Goal: Transaction & Acquisition: Purchase product/service

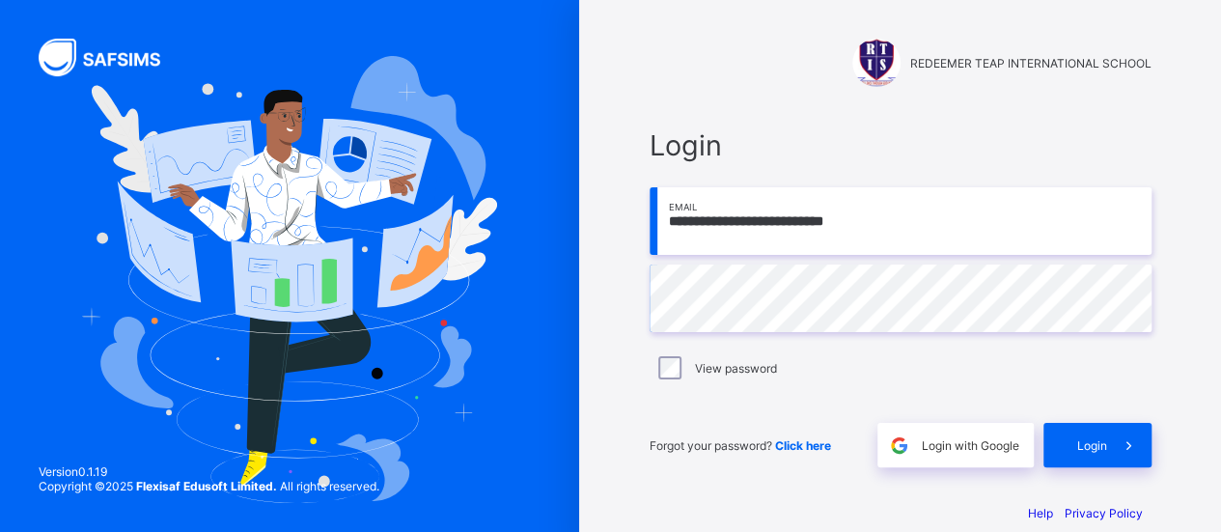
click at [756, 415] on div "Forgot your password? Click here Login with Google Login" at bounding box center [900, 435] width 502 height 64
click at [797, 507] on div "Help Privacy Policy" at bounding box center [900, 513] width 502 height 14
click at [1105, 449] on span "Login" at bounding box center [1092, 445] width 30 height 14
type input "**********"
click at [812, 444] on span "Click here" at bounding box center [803, 445] width 56 height 14
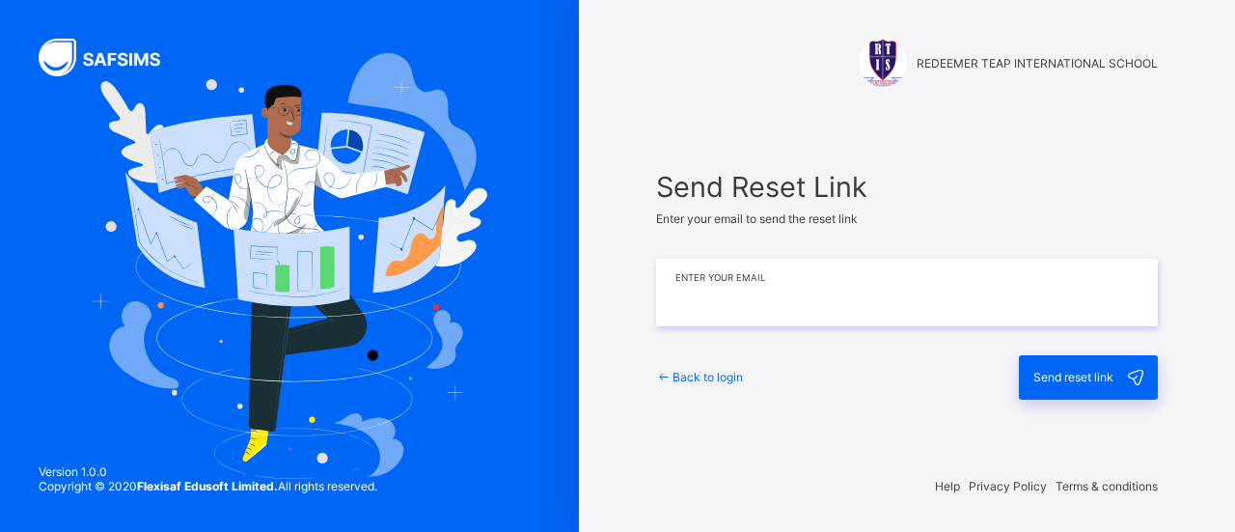
type input "**********"
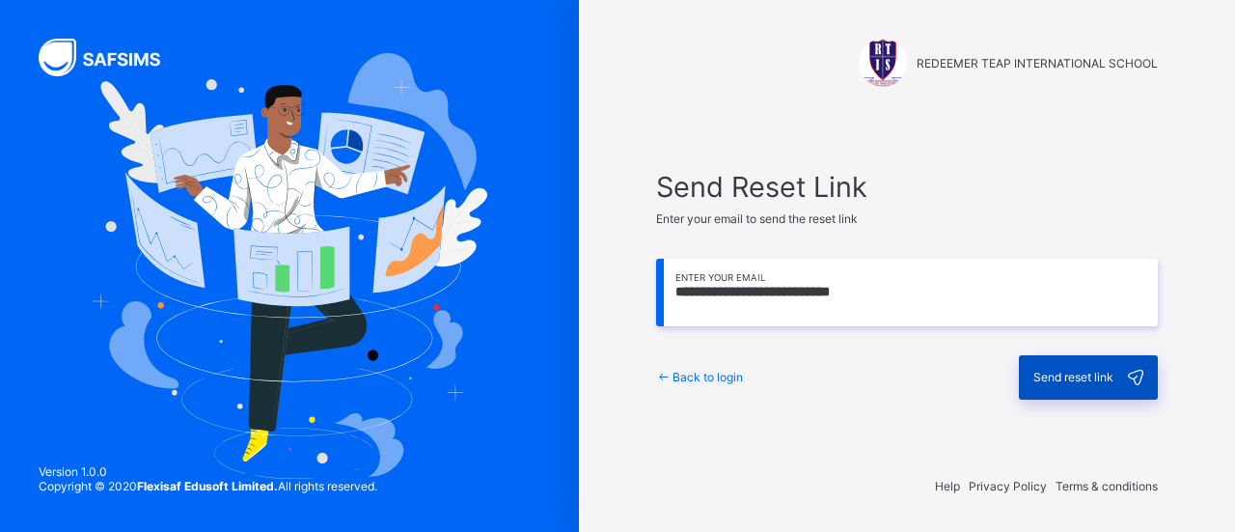
click at [1069, 373] on span "Send reset link" at bounding box center [1073, 377] width 80 height 14
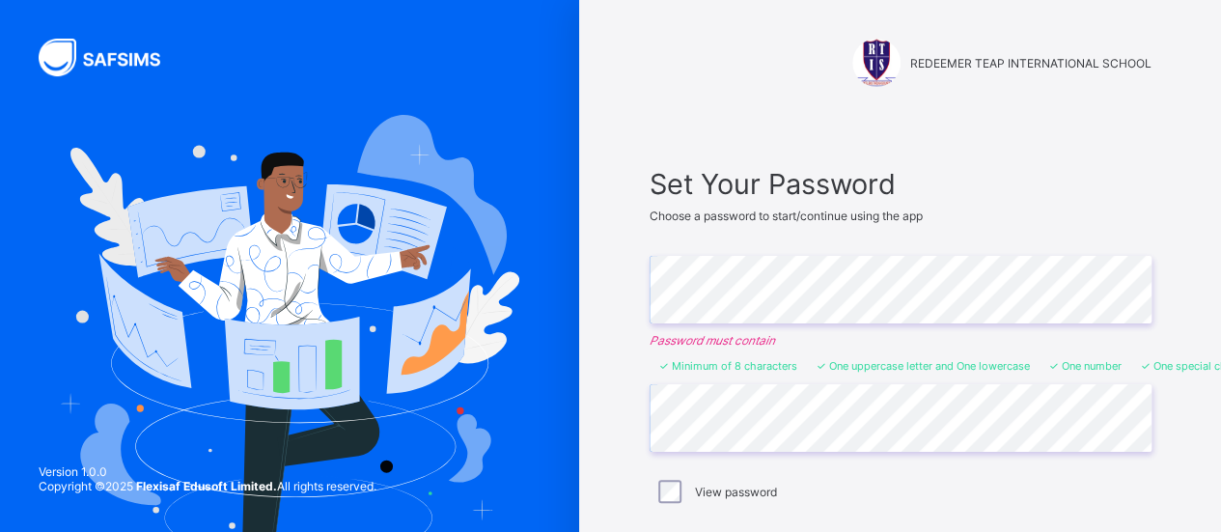
click at [1003, 487] on div "View password" at bounding box center [900, 491] width 492 height 23
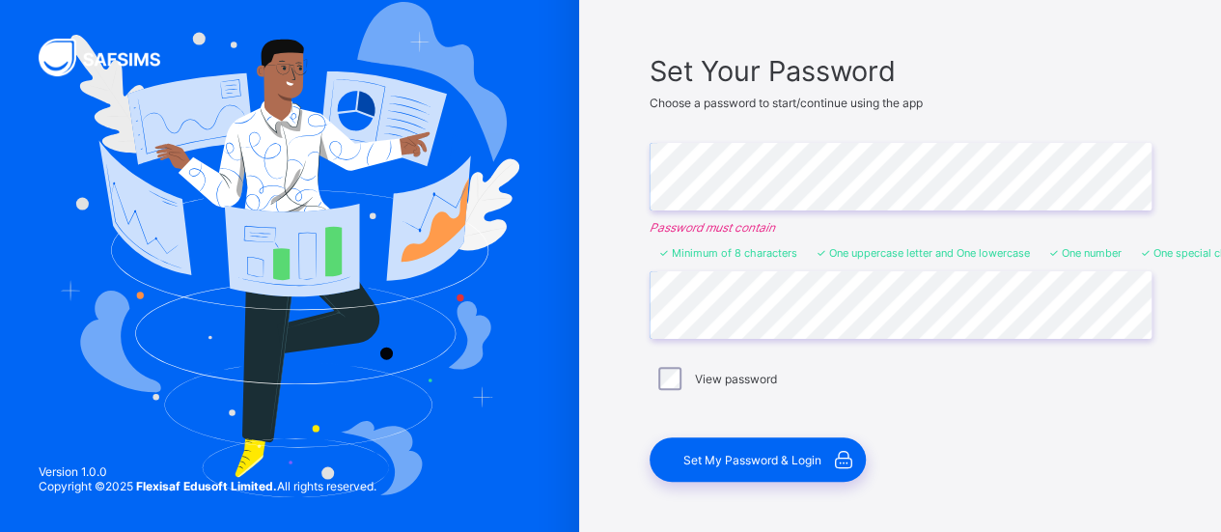
scroll to position [114, 0]
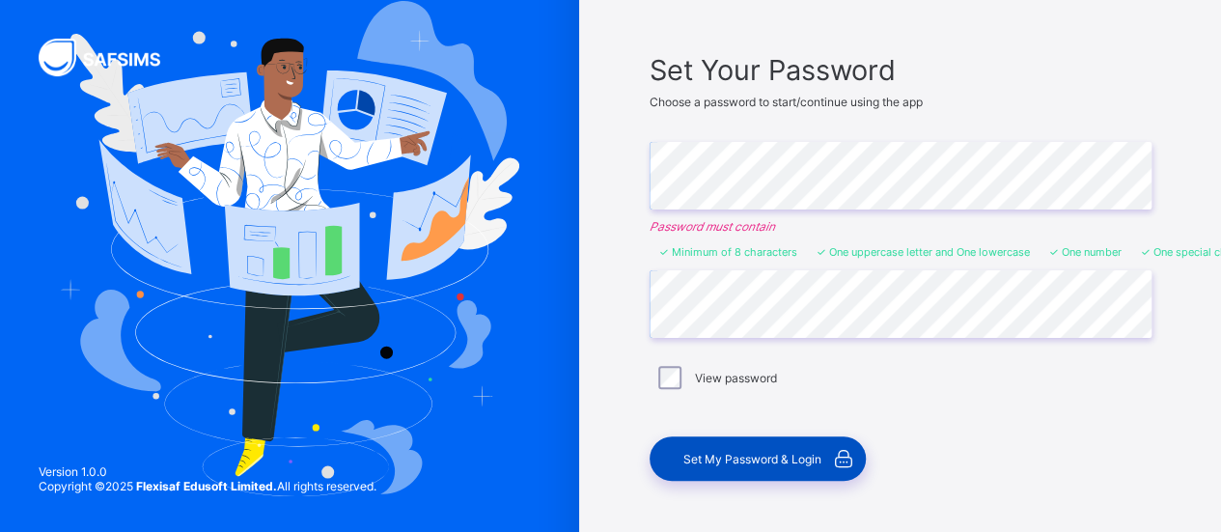
click at [766, 460] on span "Set My Password & Login" at bounding box center [752, 459] width 138 height 14
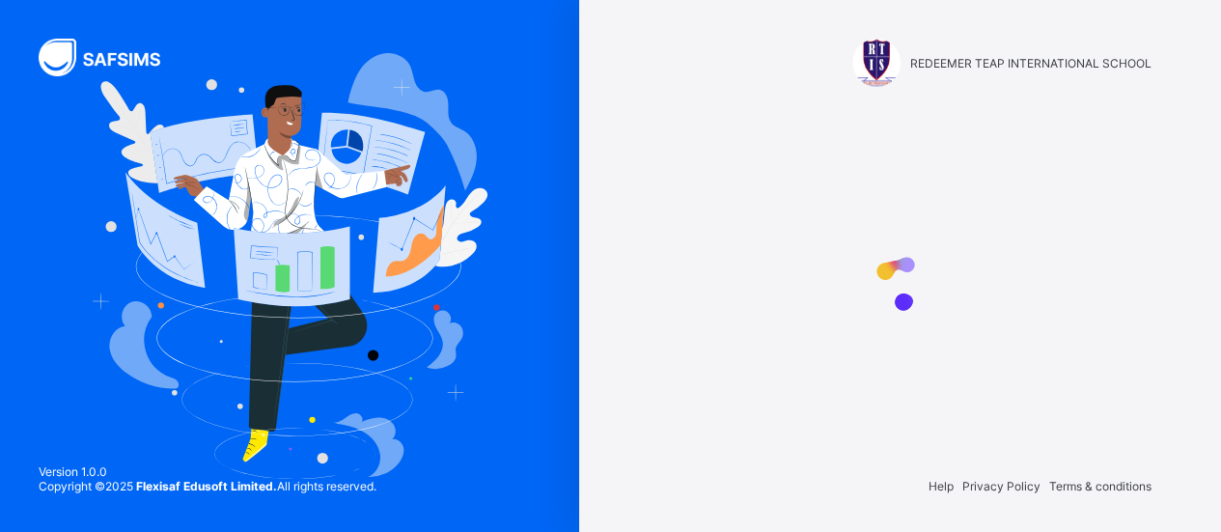
scroll to position [0, 0]
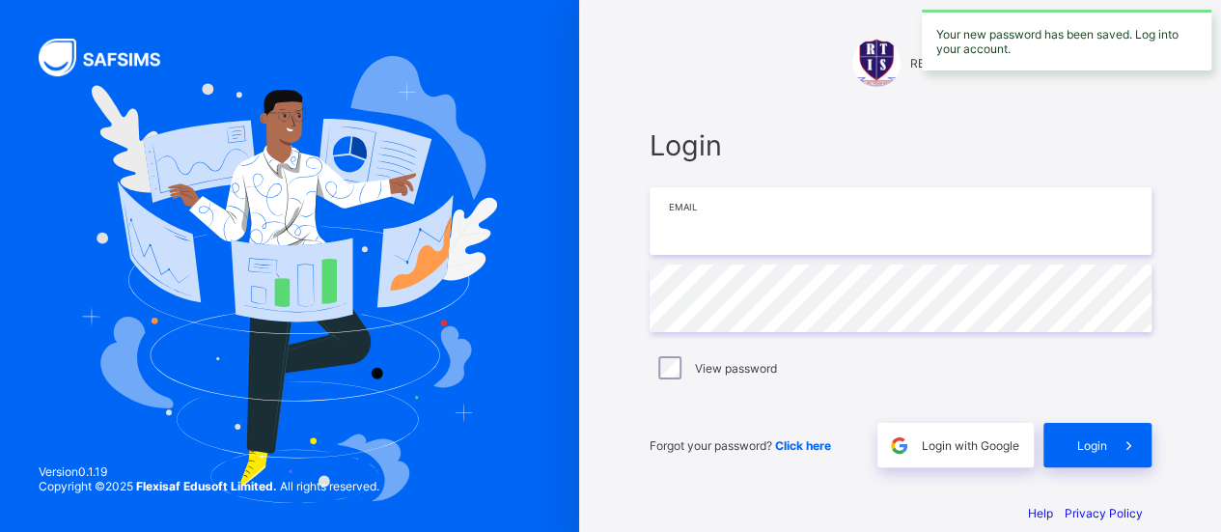
type input "**********"
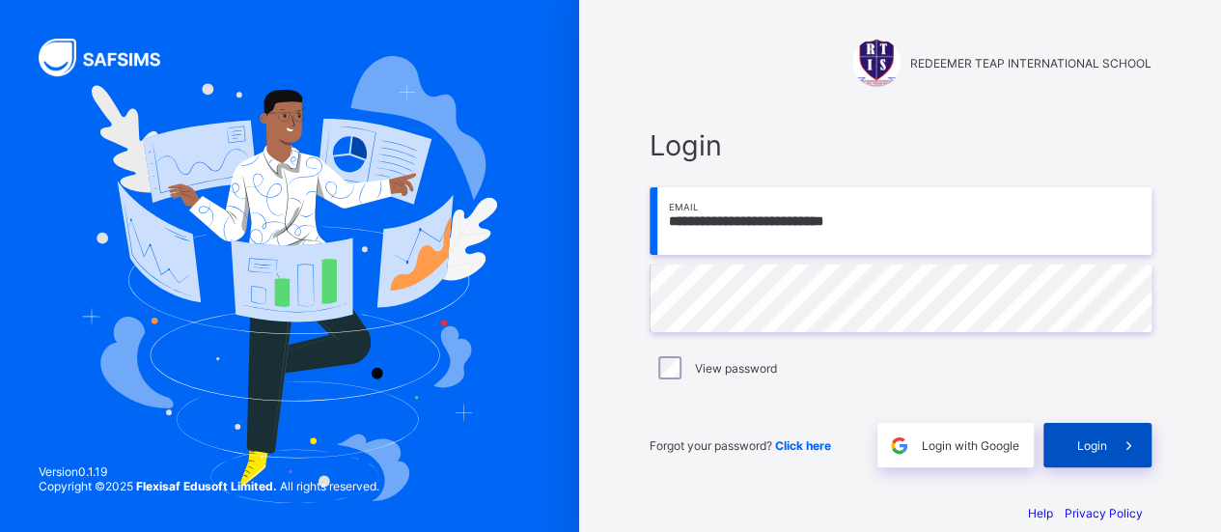
click at [1104, 438] on span "Login" at bounding box center [1092, 445] width 30 height 14
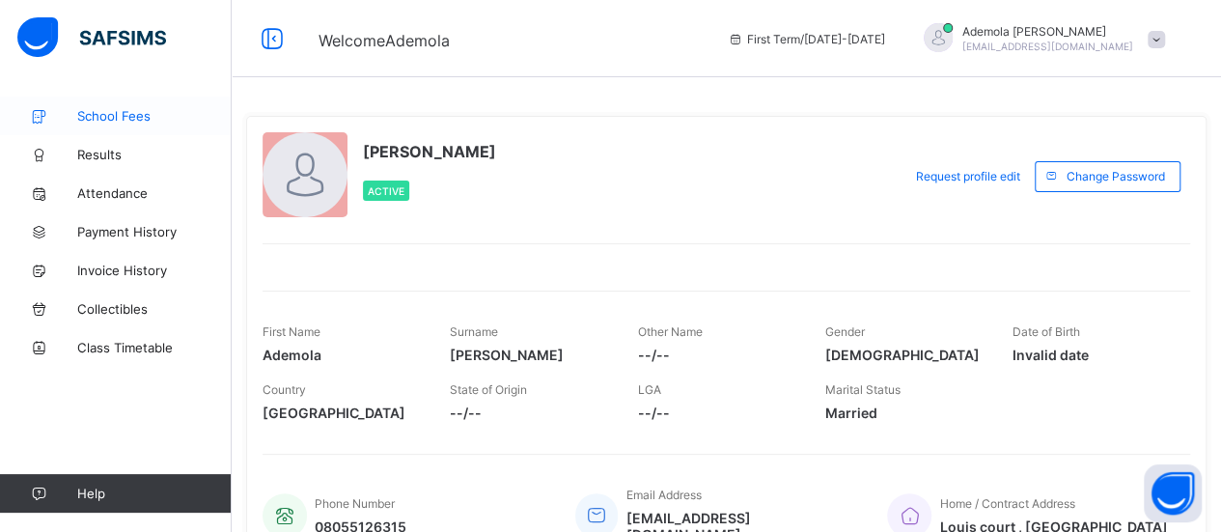
click at [116, 118] on span "School Fees" at bounding box center [154, 115] width 154 height 15
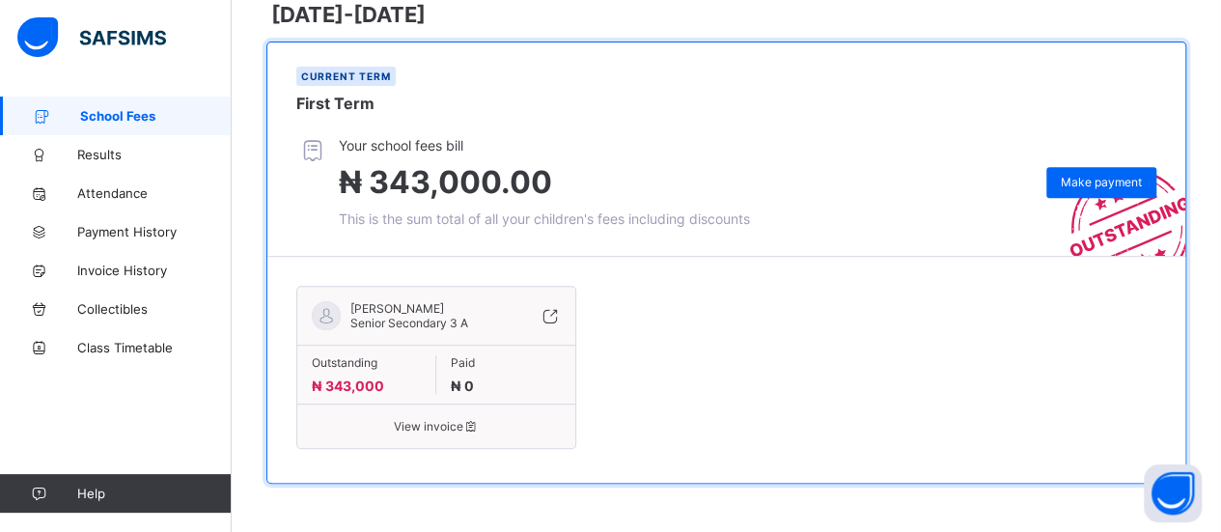
scroll to position [316, 0]
click at [1110, 175] on span "Make payment" at bounding box center [1100, 182] width 81 height 14
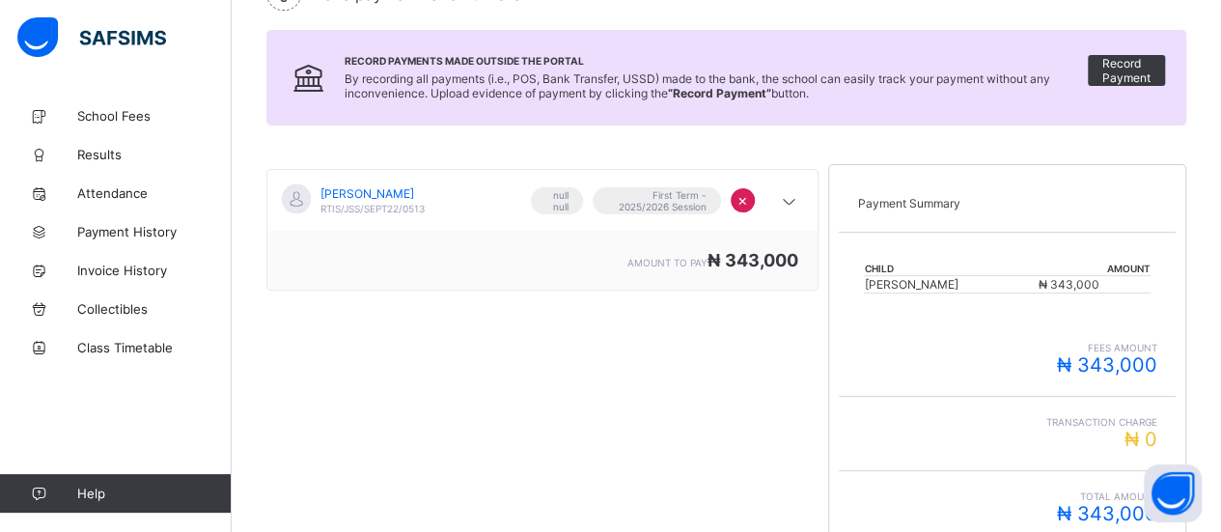
scroll to position [190, 0]
click at [800, 198] on icon at bounding box center [788, 202] width 23 height 19
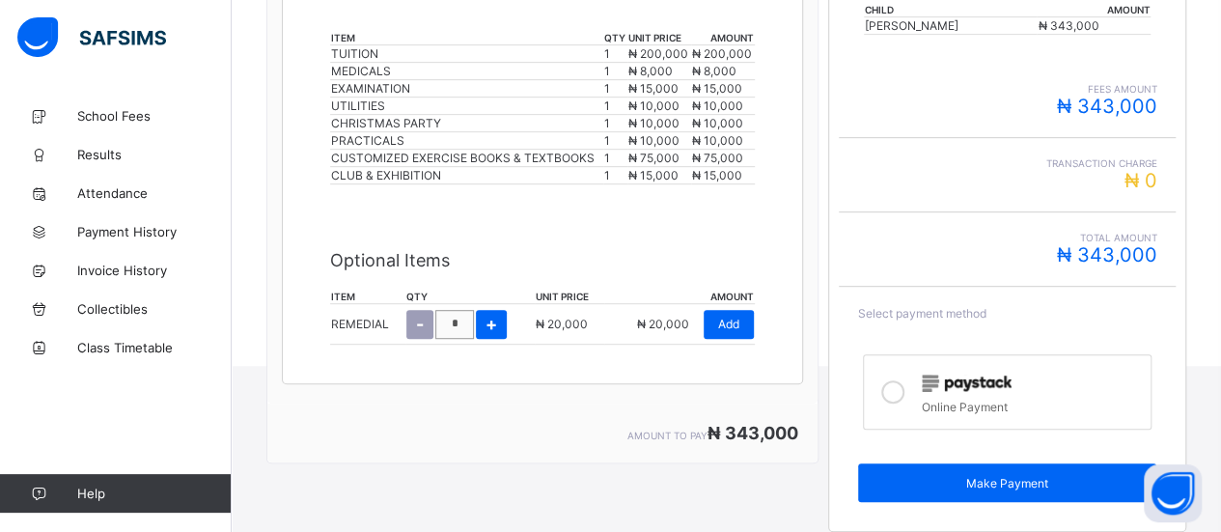
scroll to position [451, 0]
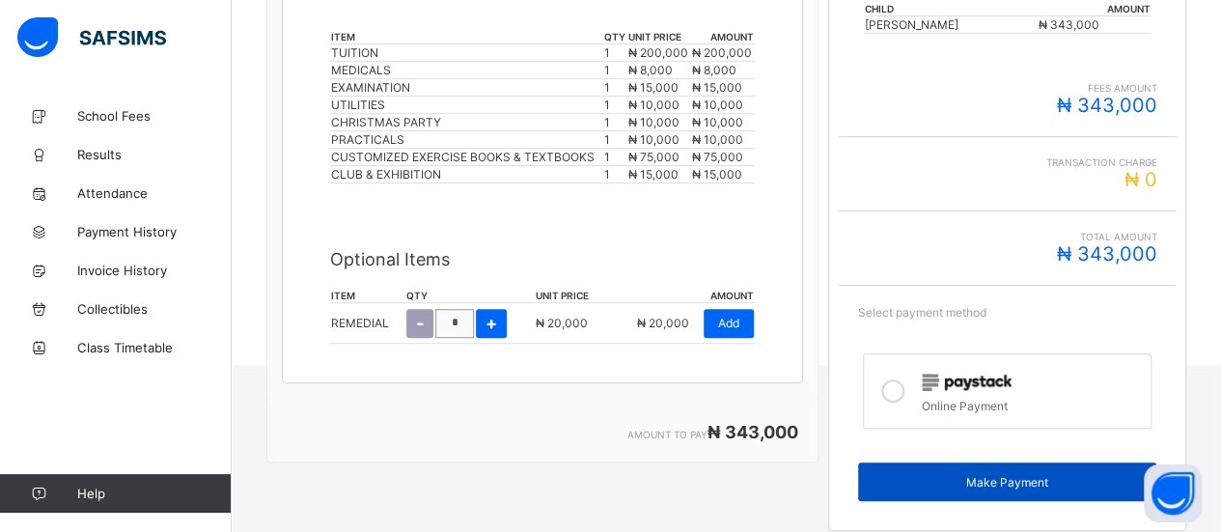
click at [968, 475] on span "Make Payment" at bounding box center [1007, 482] width 270 height 14
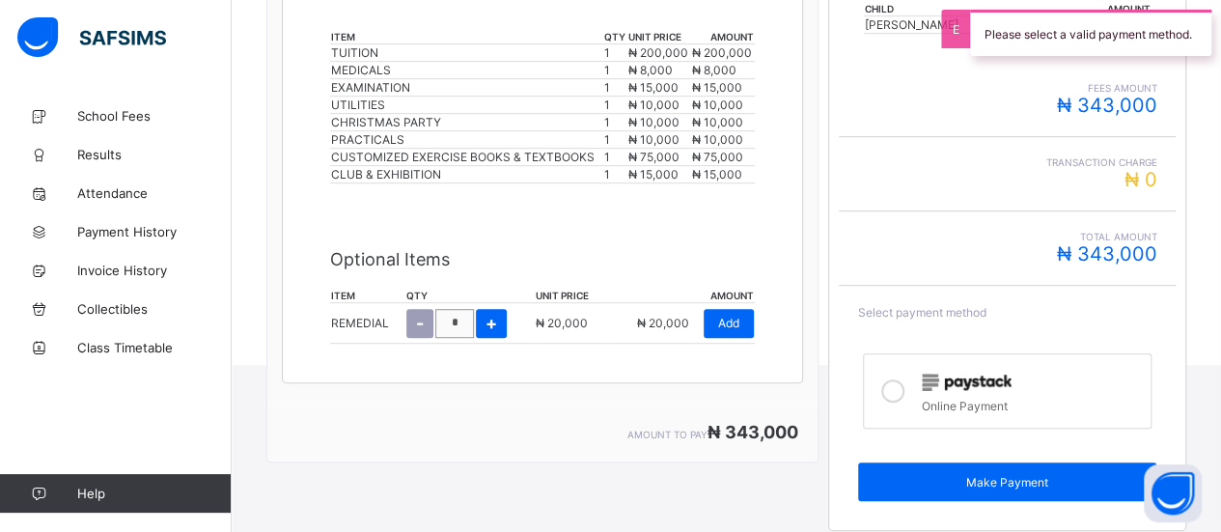
click at [904, 383] on icon at bounding box center [892, 390] width 23 height 23
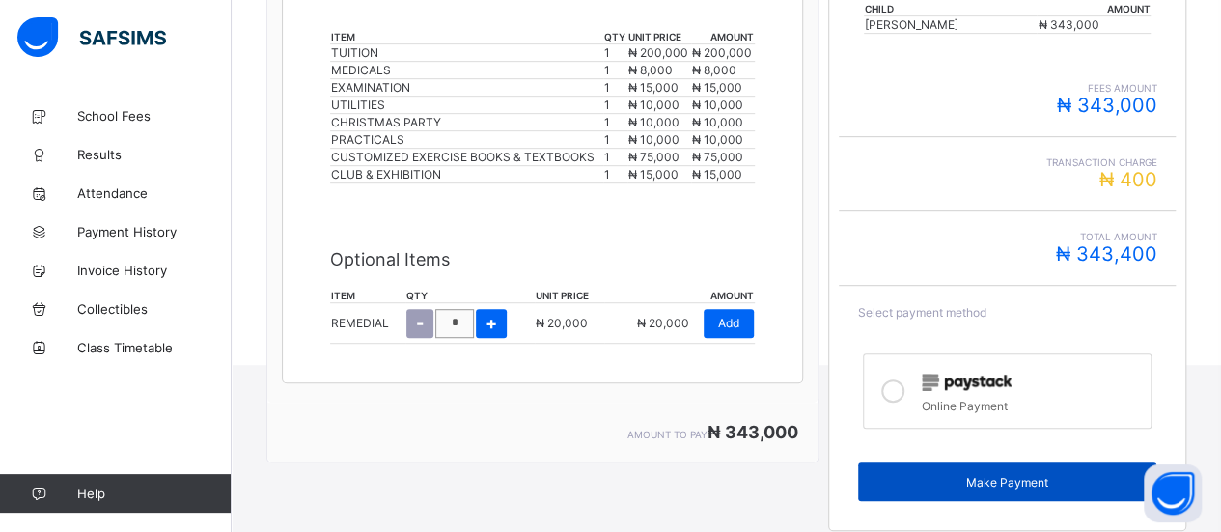
click at [978, 475] on span "Make Payment" at bounding box center [1007, 482] width 270 height 14
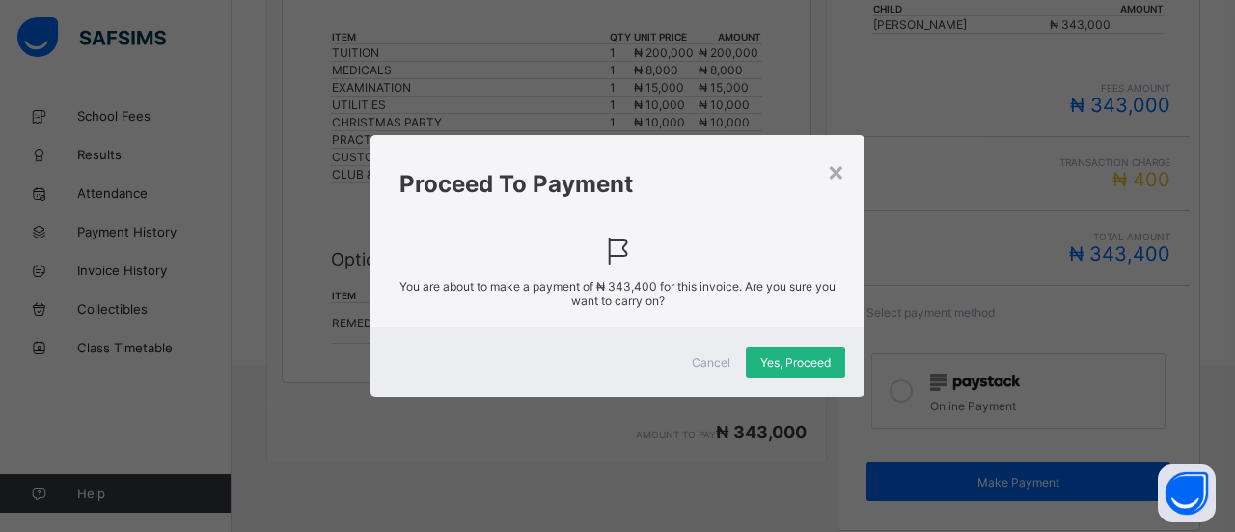
click at [793, 355] on span "Yes, Proceed" at bounding box center [795, 362] width 70 height 14
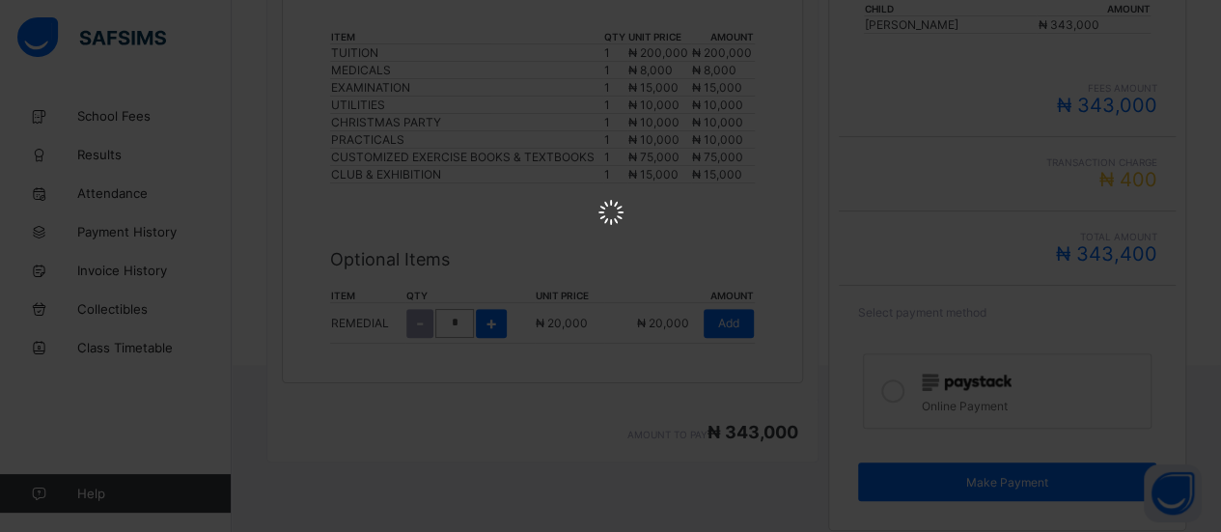
scroll to position [0, 0]
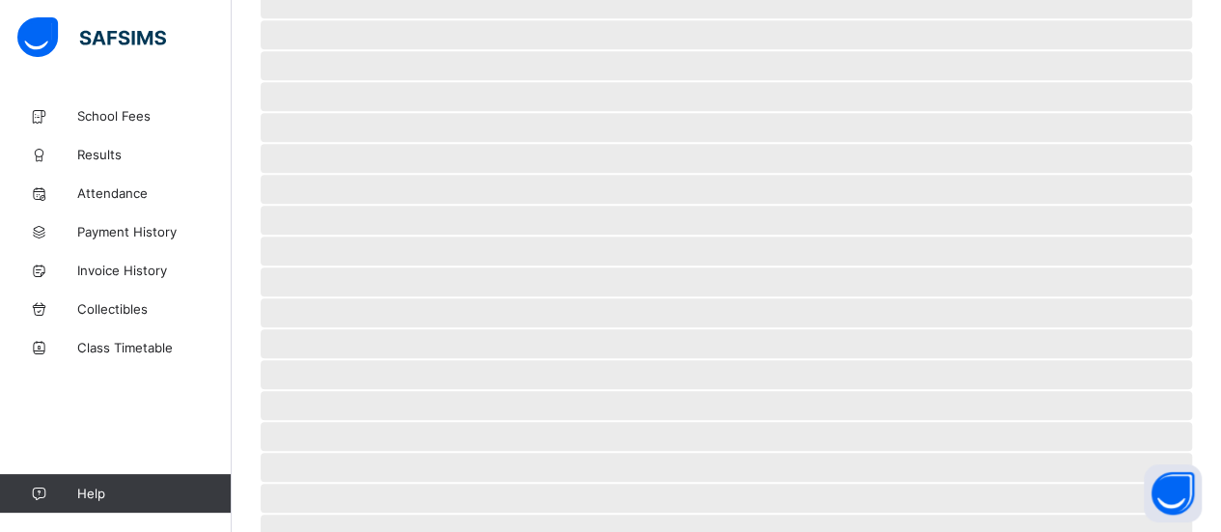
scroll to position [193, 0]
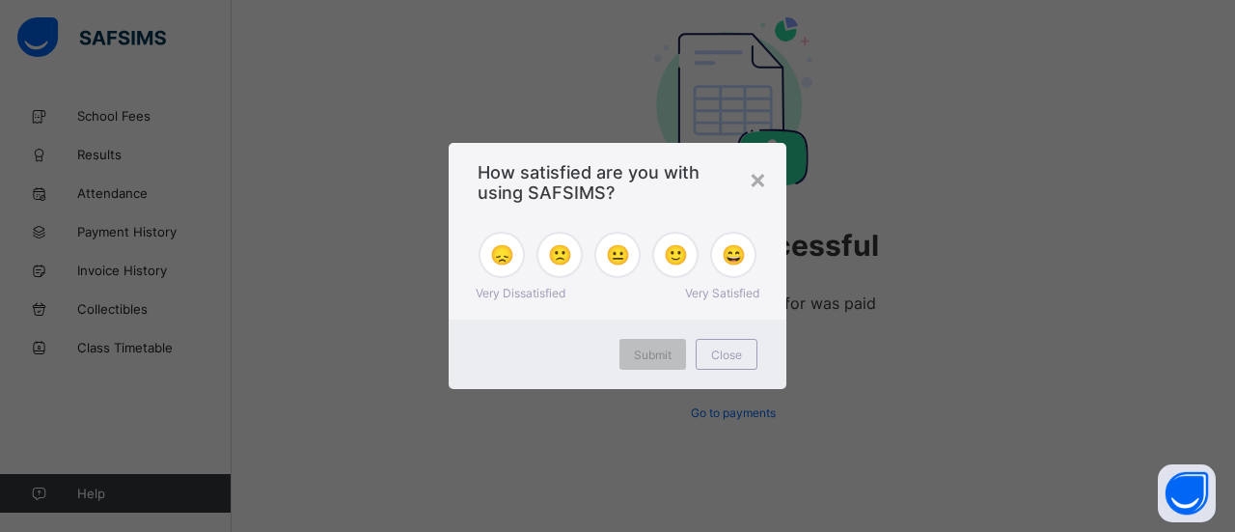
drag, startPoint x: 787, startPoint y: 353, endPoint x: 733, endPoint y: 269, distance: 99.8
click at [733, 269] on div "😄" at bounding box center [733, 255] width 46 height 46
click at [652, 362] on div "Submit" at bounding box center [652, 354] width 67 height 31
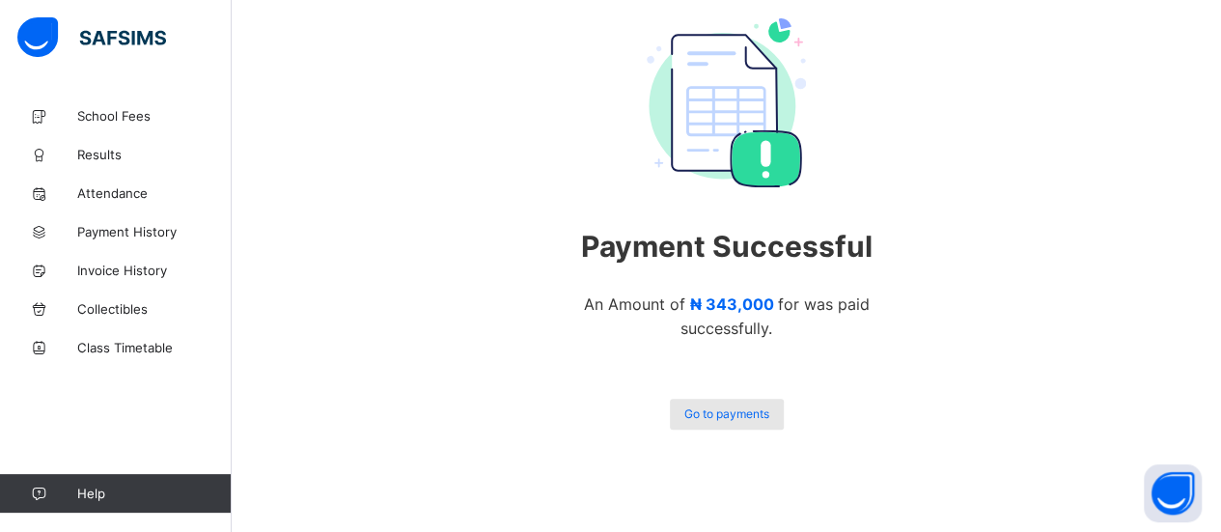
click at [731, 410] on span "Go to payments" at bounding box center [726, 413] width 85 height 14
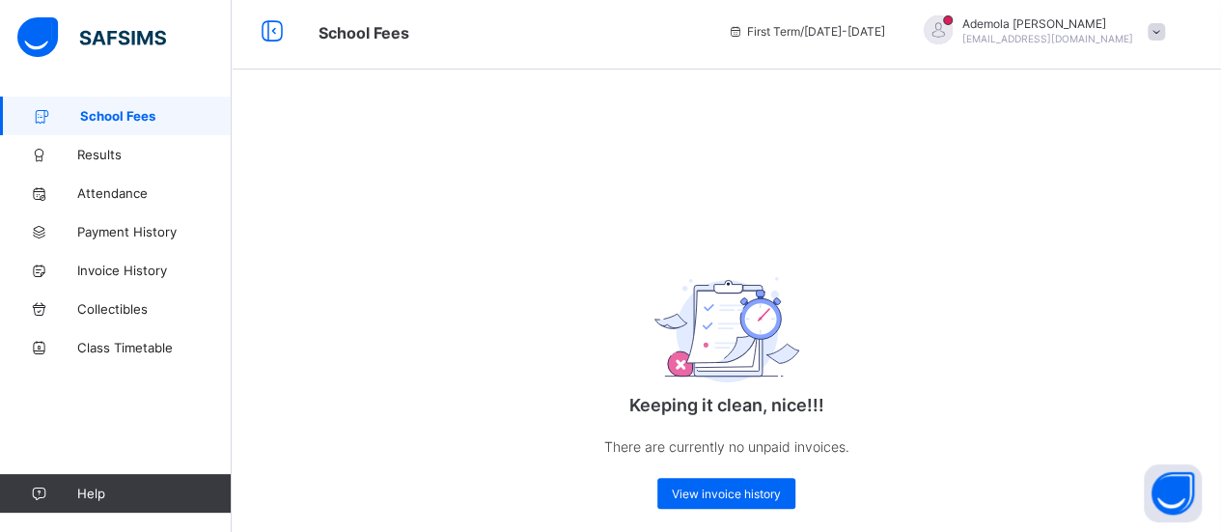
scroll to position [35, 0]
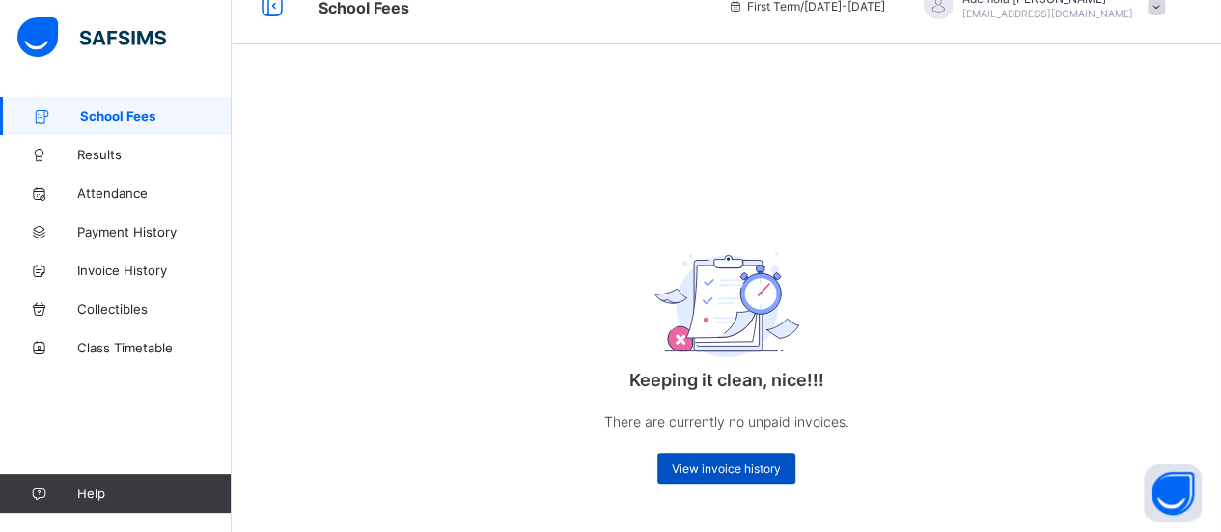
click at [728, 468] on span "View invoice history" at bounding box center [726, 468] width 109 height 14
click at [731, 480] on div "View invoice history" at bounding box center [726, 468] width 138 height 31
click at [108, 102] on link "School Fees" at bounding box center [116, 115] width 232 height 39
click at [98, 151] on span "Results" at bounding box center [154, 154] width 154 height 15
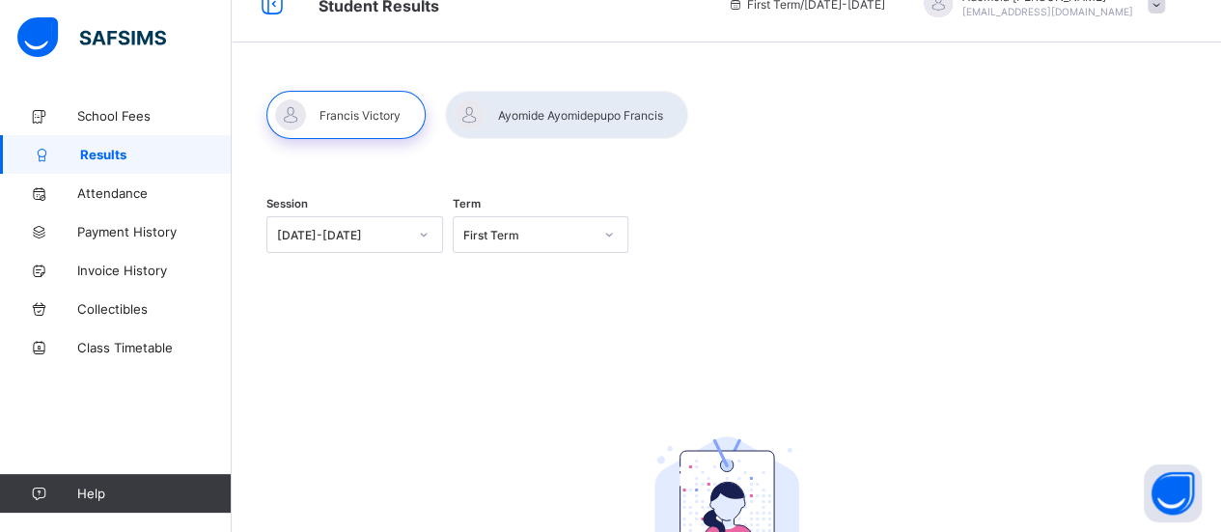
click at [545, 116] on div at bounding box center [566, 115] width 243 height 48
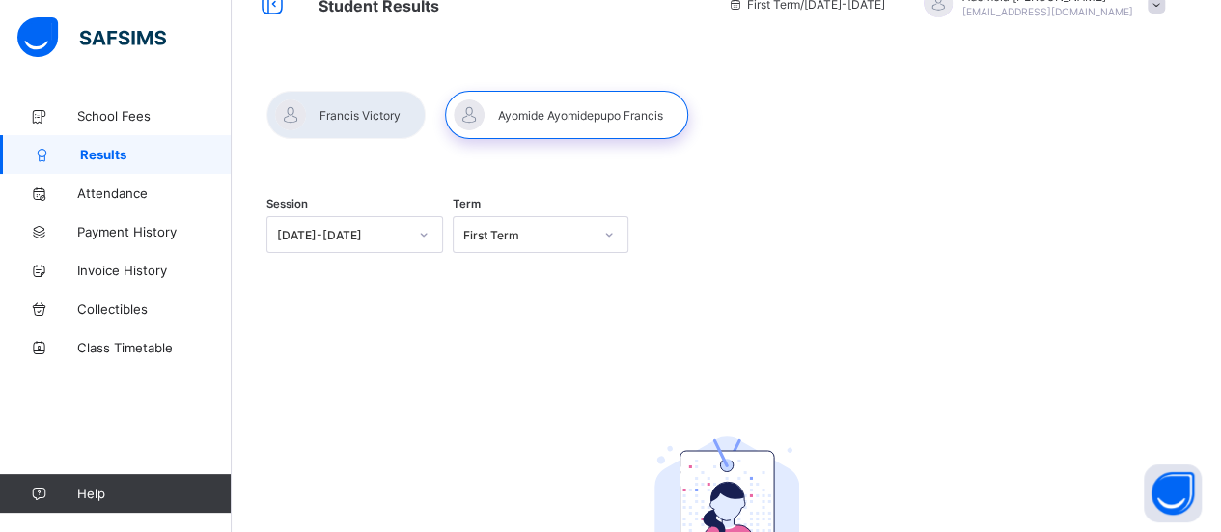
click at [423, 240] on icon at bounding box center [424, 234] width 12 height 19
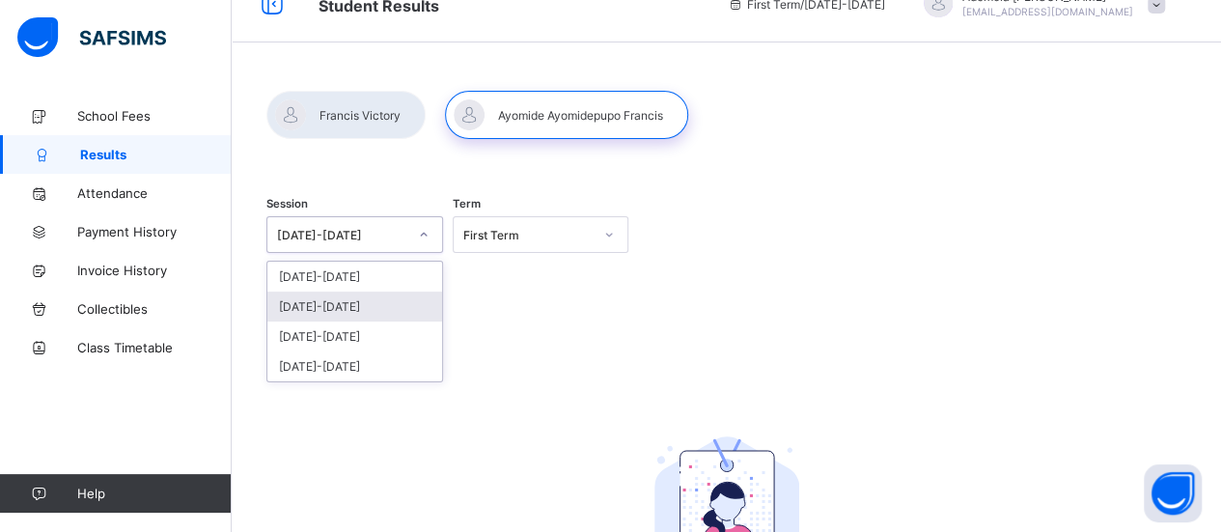
click at [382, 296] on div "[DATE]-[DATE]" at bounding box center [354, 306] width 175 height 30
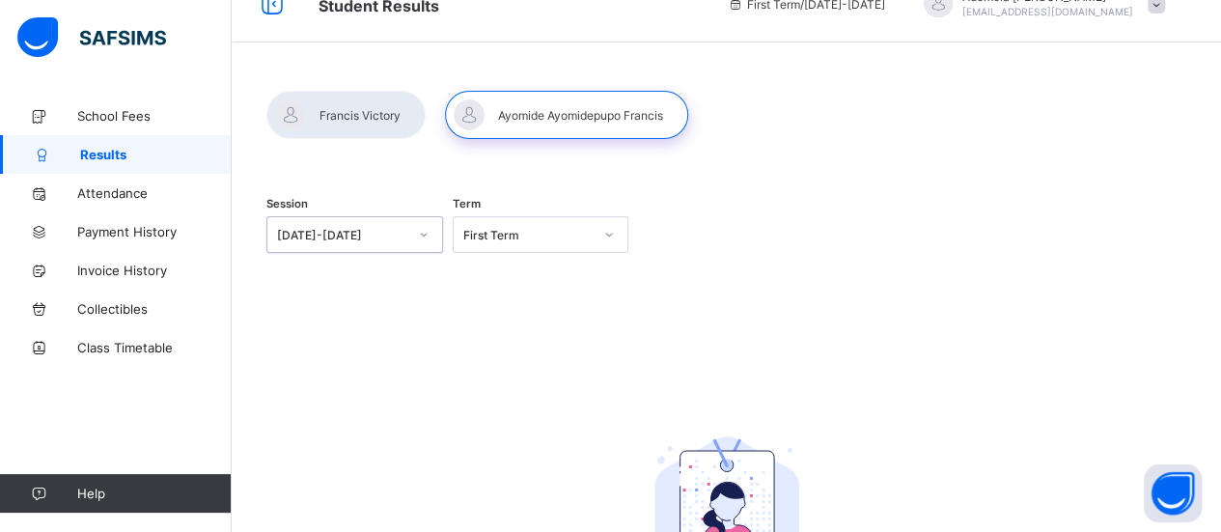
click at [546, 236] on div "First Term" at bounding box center [528, 235] width 130 height 14
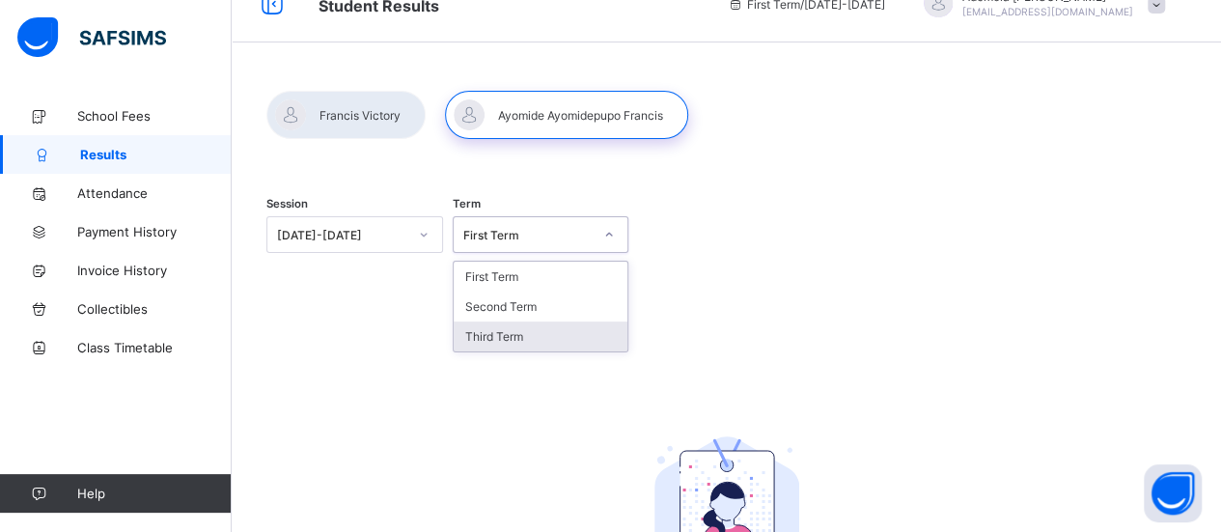
click at [515, 327] on div "Third Term" at bounding box center [540, 336] width 175 height 30
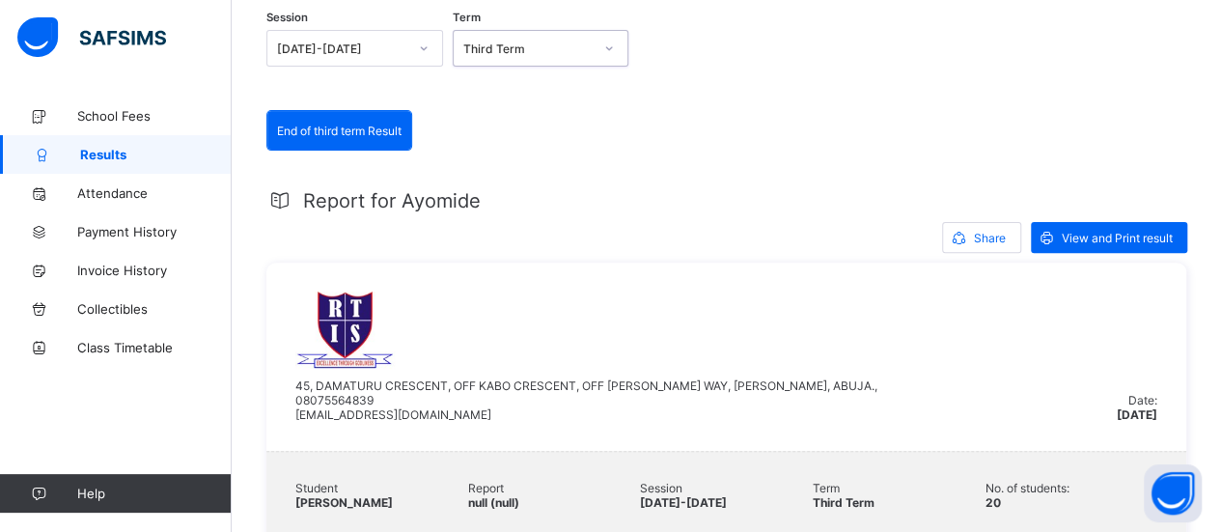
scroll to position [220, 0]
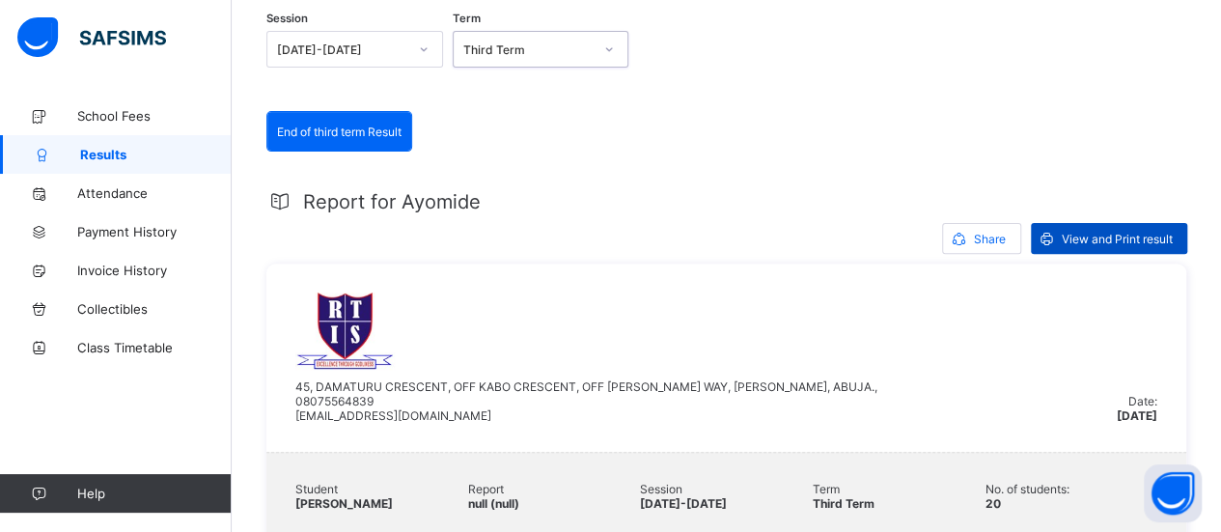
click at [1100, 248] on div "View and Print result" at bounding box center [1109, 238] width 156 height 31
click at [340, 130] on span "End of third term Result" at bounding box center [339, 131] width 124 height 14
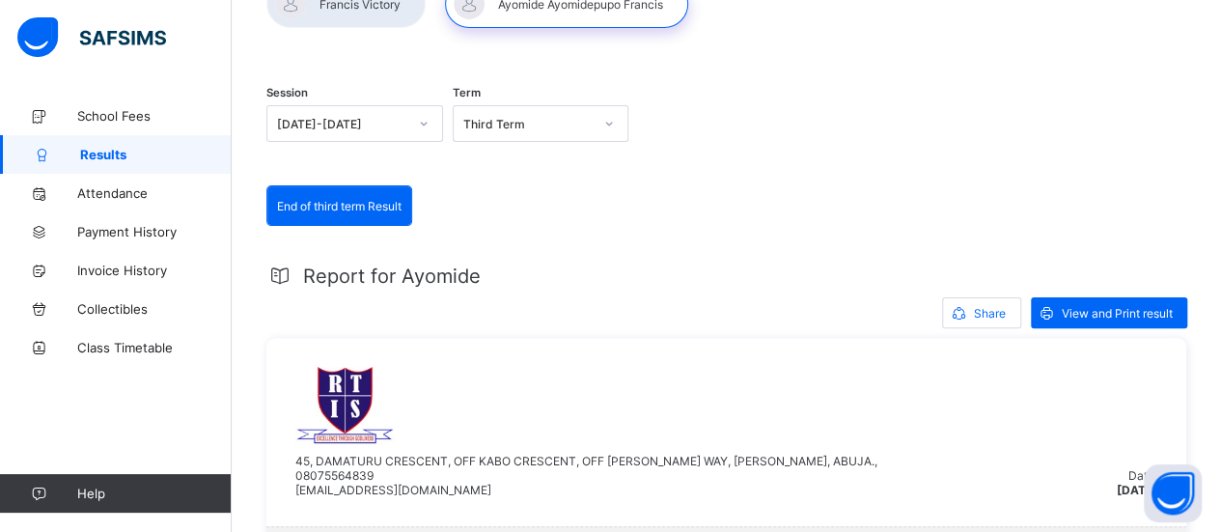
scroll to position [149, 0]
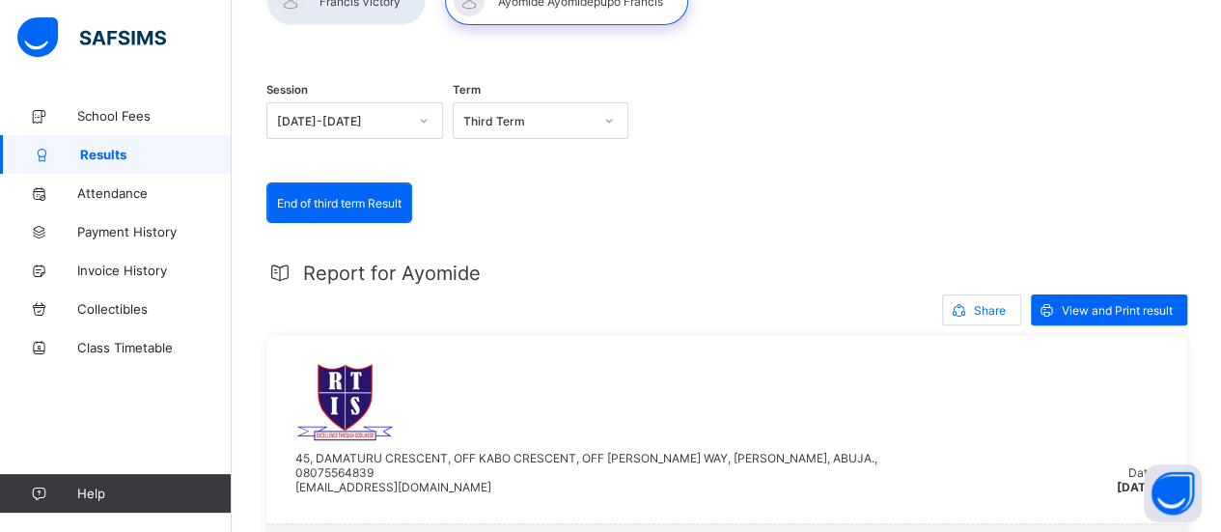
click at [304, 197] on span "End of third term Result" at bounding box center [339, 203] width 124 height 14
click at [104, 227] on span "Payment History" at bounding box center [154, 231] width 154 height 15
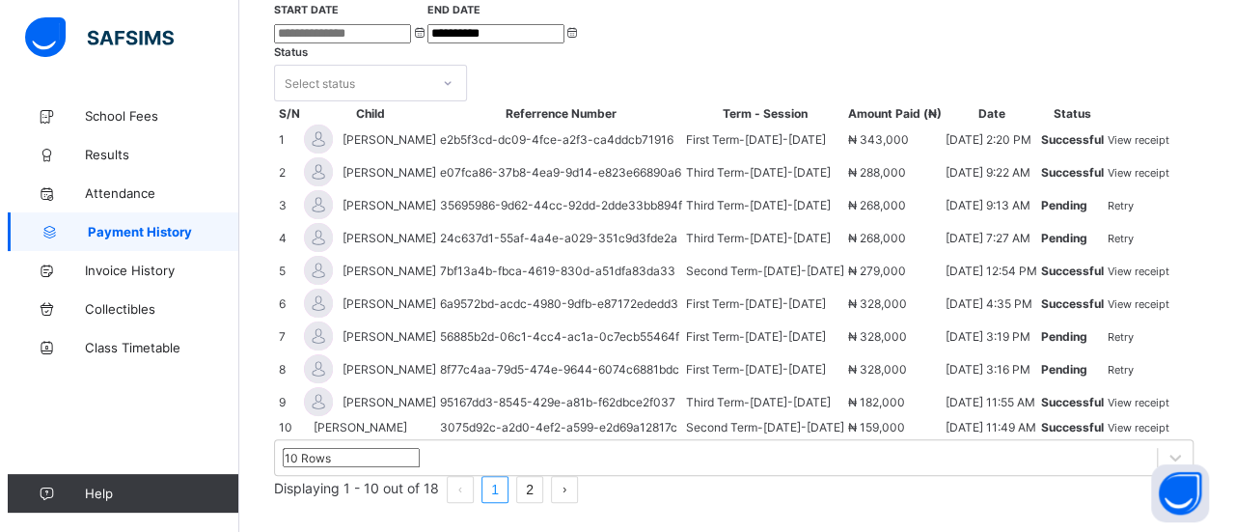
scroll to position [199, 0]
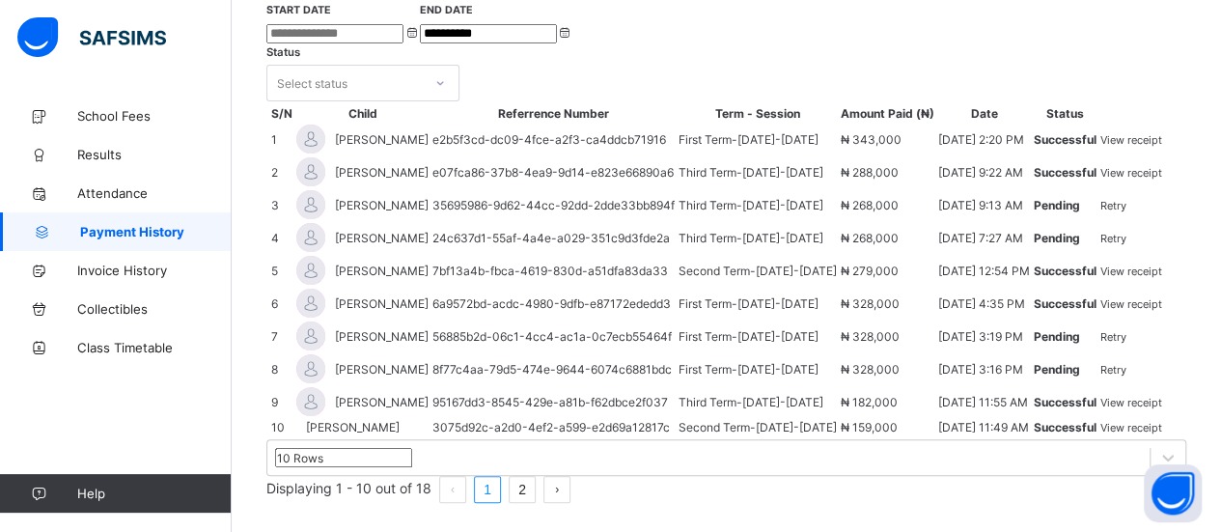
click at [1144, 133] on span "View receipt" at bounding box center [1131, 140] width 62 height 14
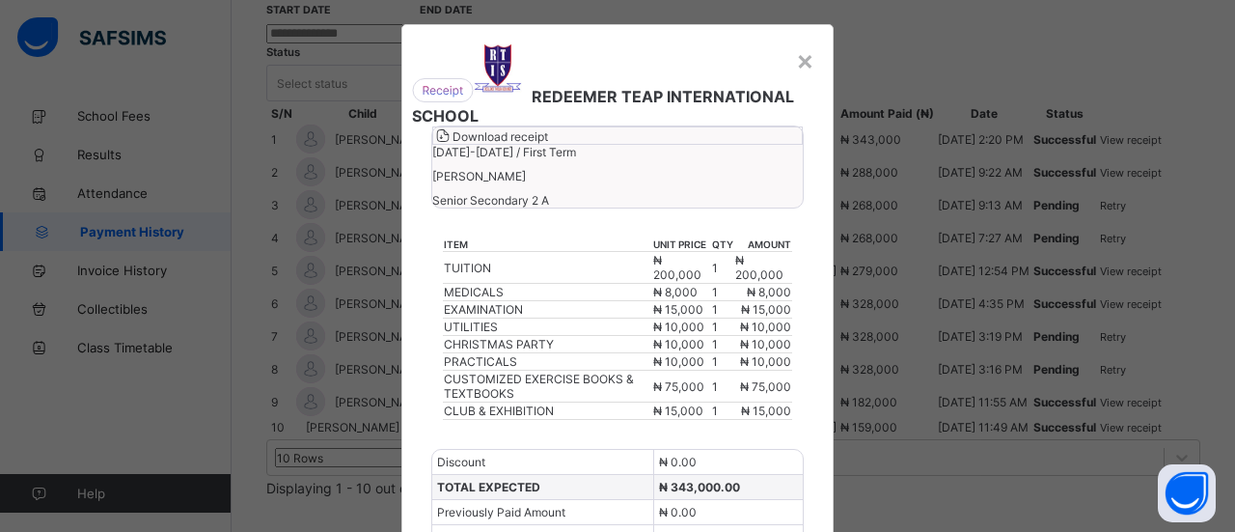
scroll to position [25, 0]
click at [548, 143] on span "Download receipt" at bounding box center [501, 135] width 96 height 14
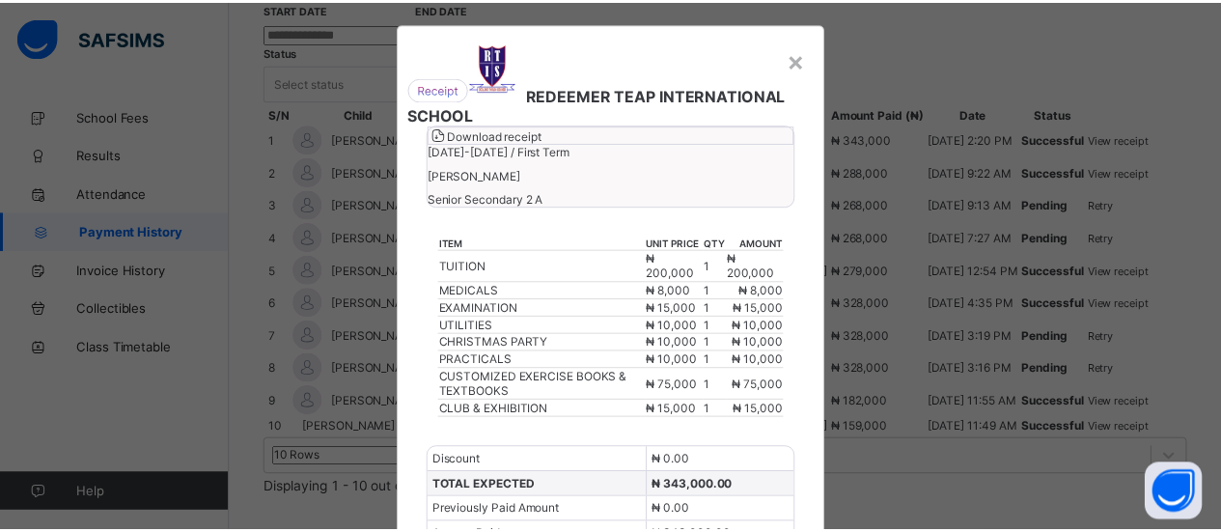
scroll to position [0, 0]
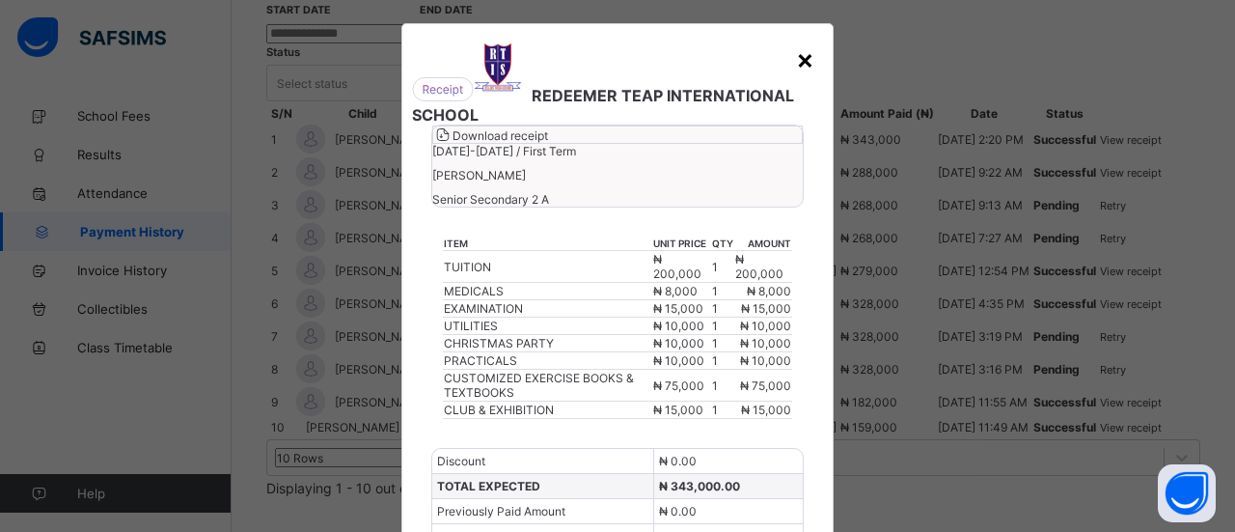
click at [806, 70] on div "×" at bounding box center [805, 58] width 18 height 33
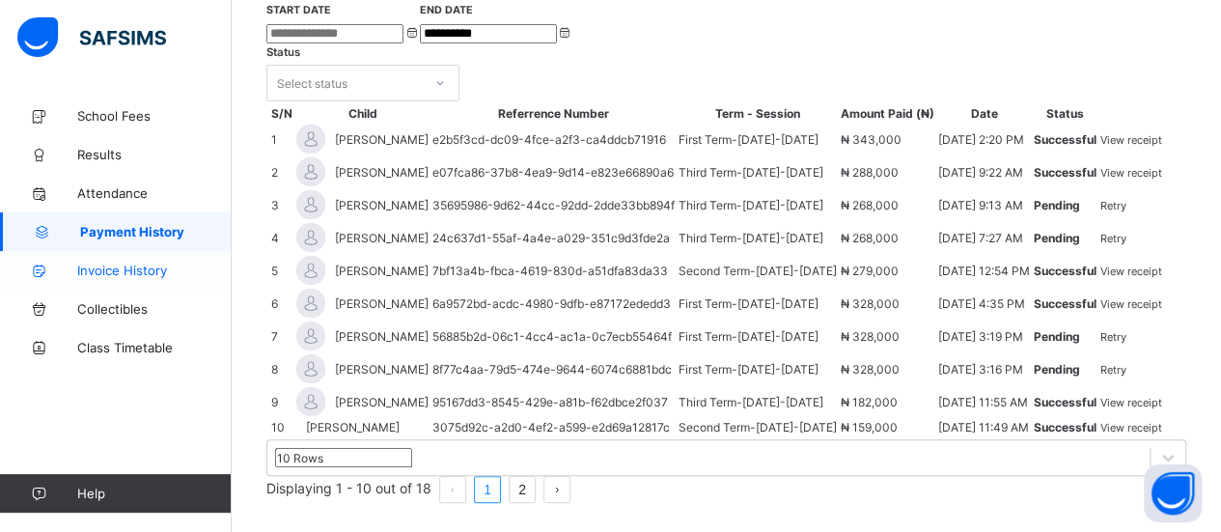
click at [135, 260] on link "Invoice History" at bounding box center [116, 270] width 232 height 39
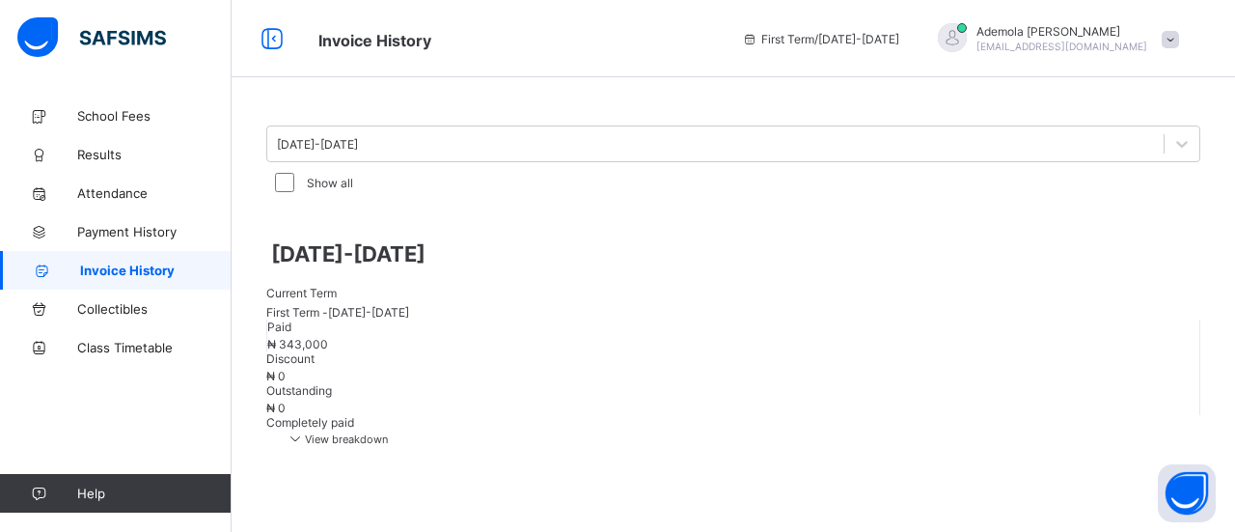
click at [305, 429] on icon at bounding box center [295, 437] width 19 height 16
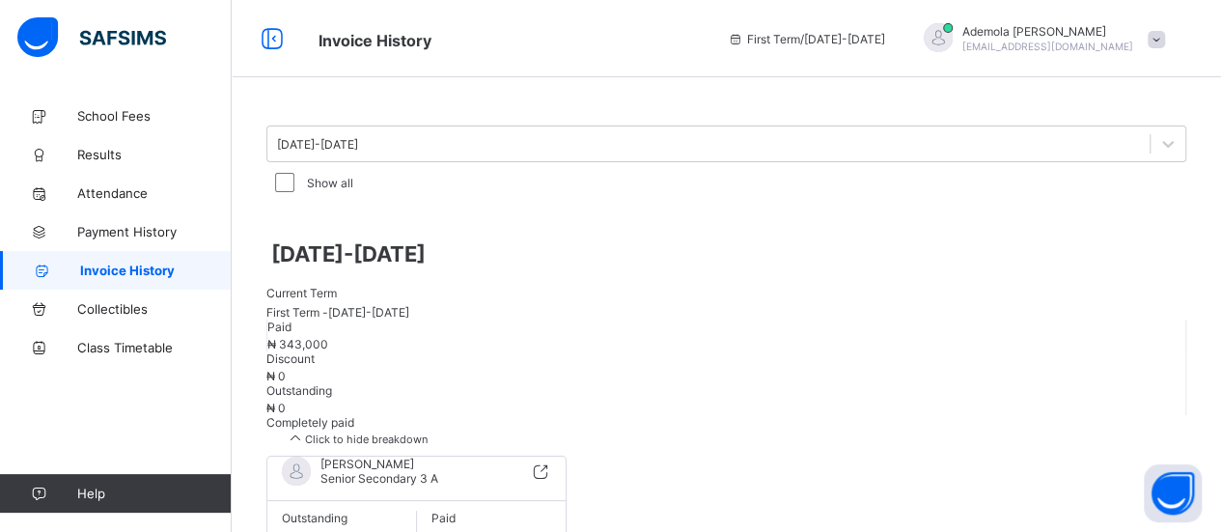
scroll to position [112, 0]
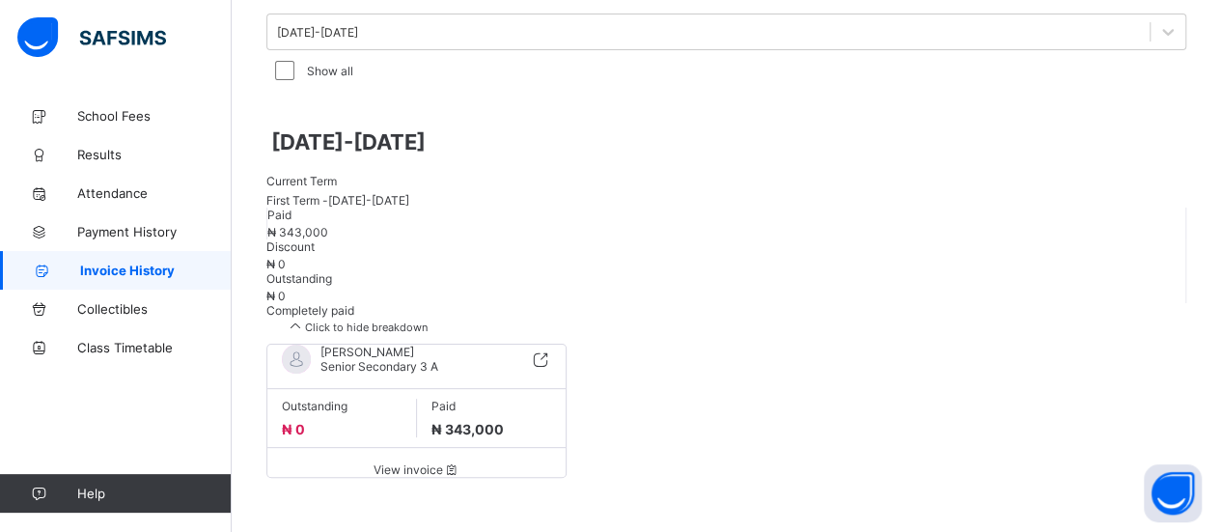
click at [427, 462] on span "View invoice" at bounding box center [416, 469] width 269 height 14
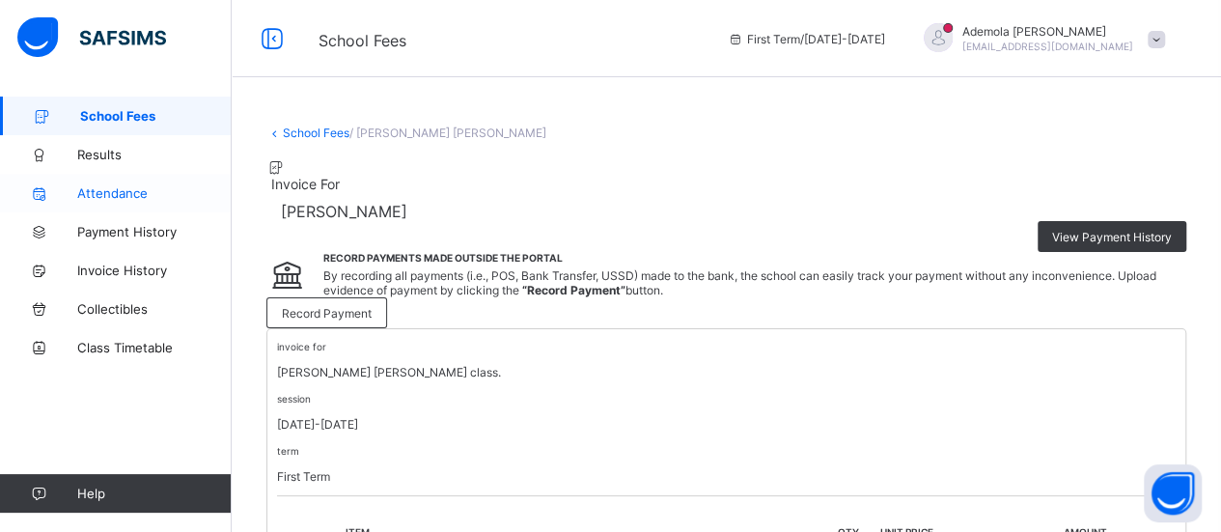
click at [124, 186] on span "Attendance" at bounding box center [154, 192] width 154 height 15
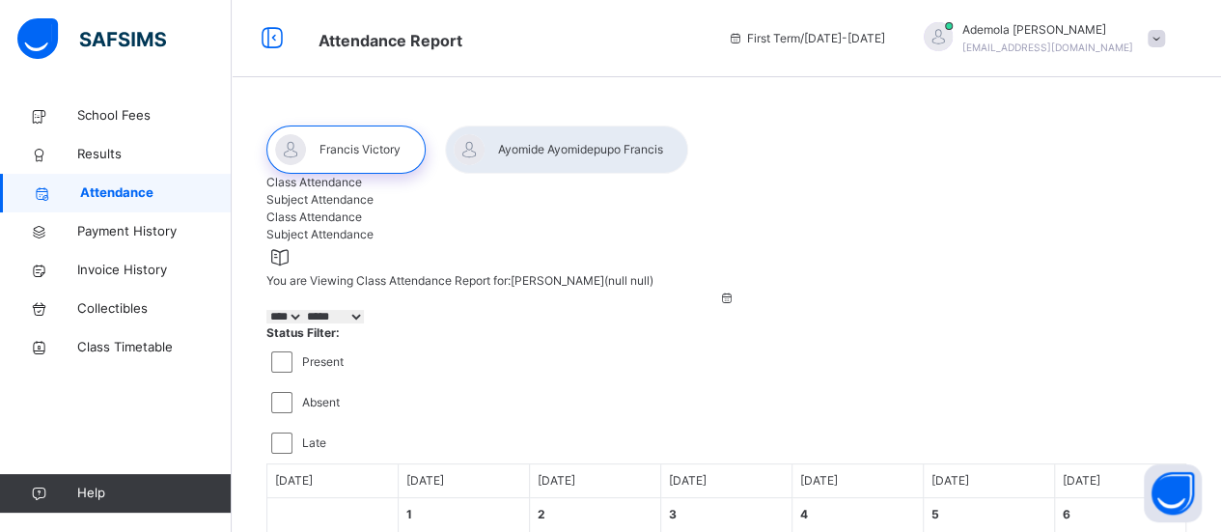
click at [563, 142] on div at bounding box center [566, 149] width 243 height 48
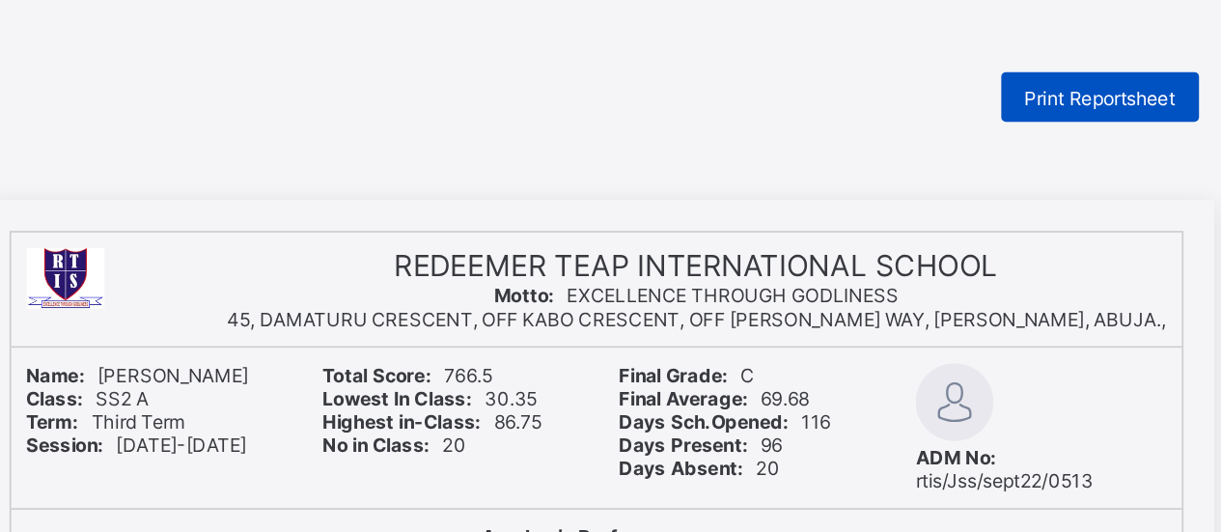
click at [918, 62] on span "Print Reportsheet" at bounding box center [923, 64] width 94 height 14
